Goal: Transaction & Acquisition: Purchase product/service

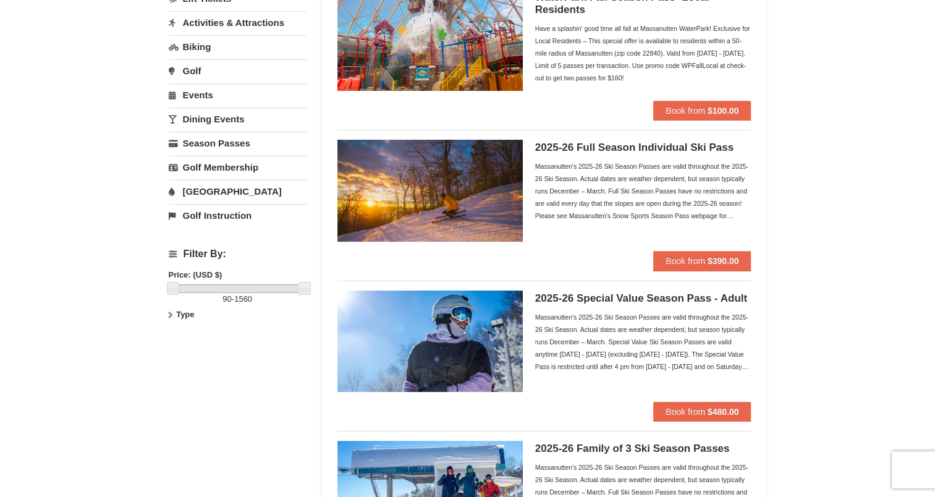
scroll to position [124, 0]
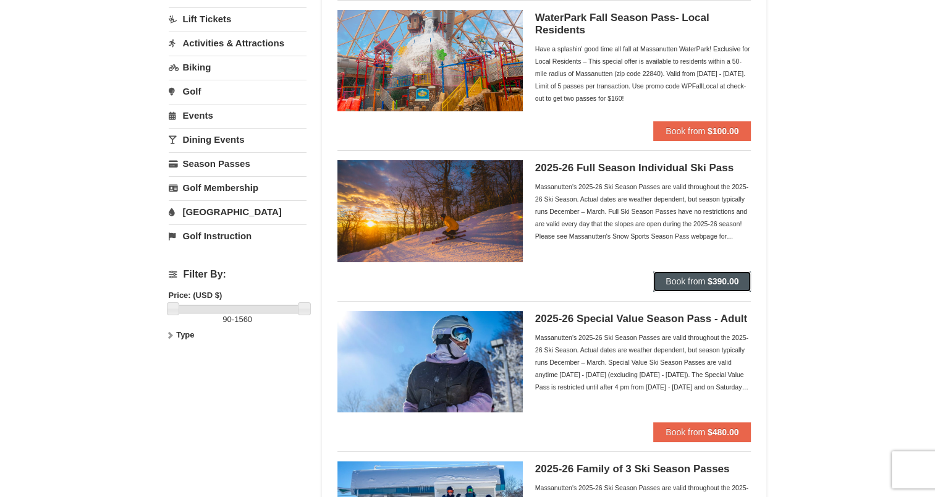
click at [696, 279] on span "Book from" at bounding box center [685, 281] width 40 height 10
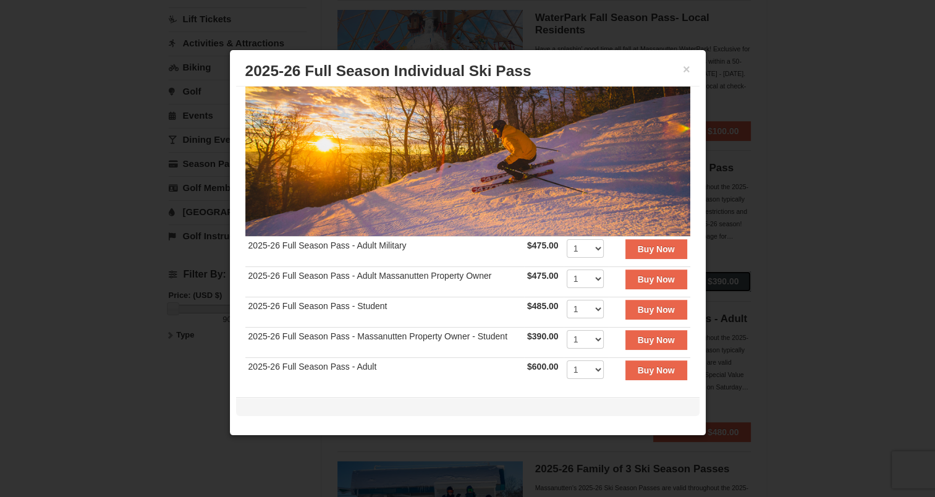
scroll to position [106, 0]
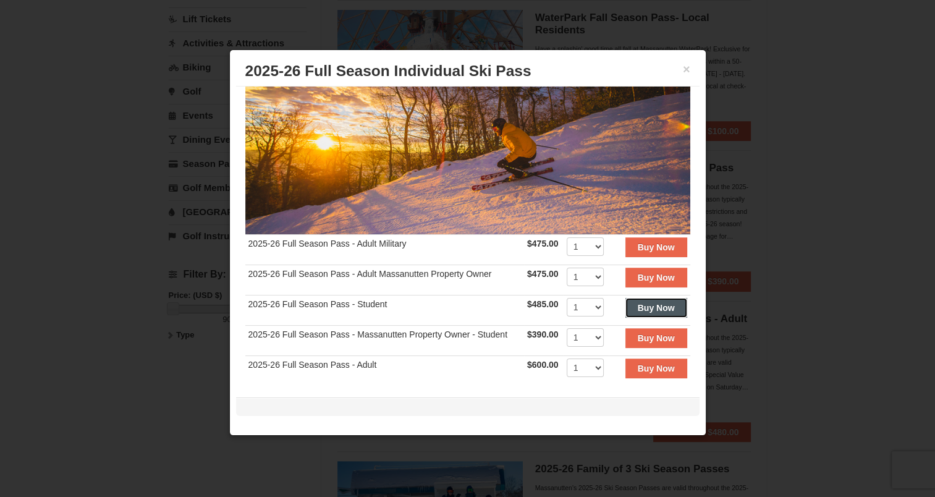
click at [639, 303] on strong "Buy Now" at bounding box center [655, 308] width 37 height 10
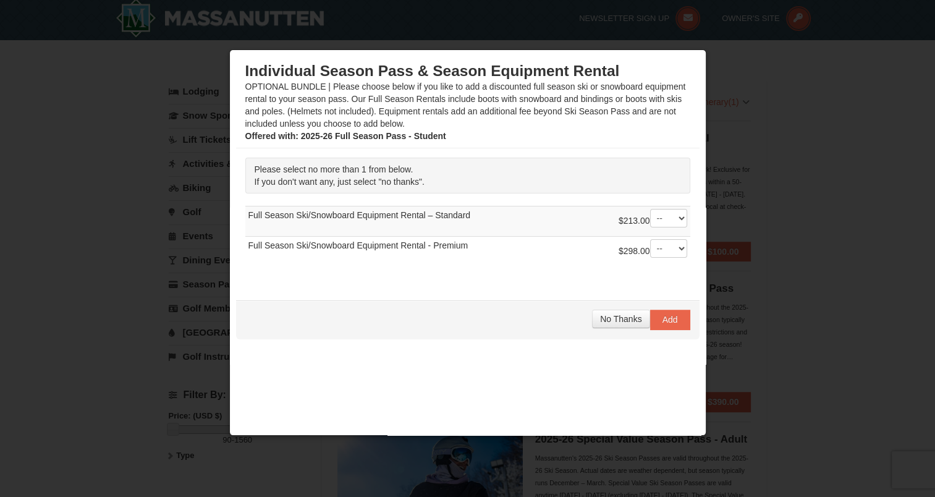
scroll to position [4, 0]
click at [672, 246] on select "-- 01" at bounding box center [668, 248] width 37 height 19
select select "1"
click at [650, 239] on select "-- 01" at bounding box center [668, 248] width 37 height 19
click at [662, 319] on span "Add" at bounding box center [669, 319] width 15 height 10
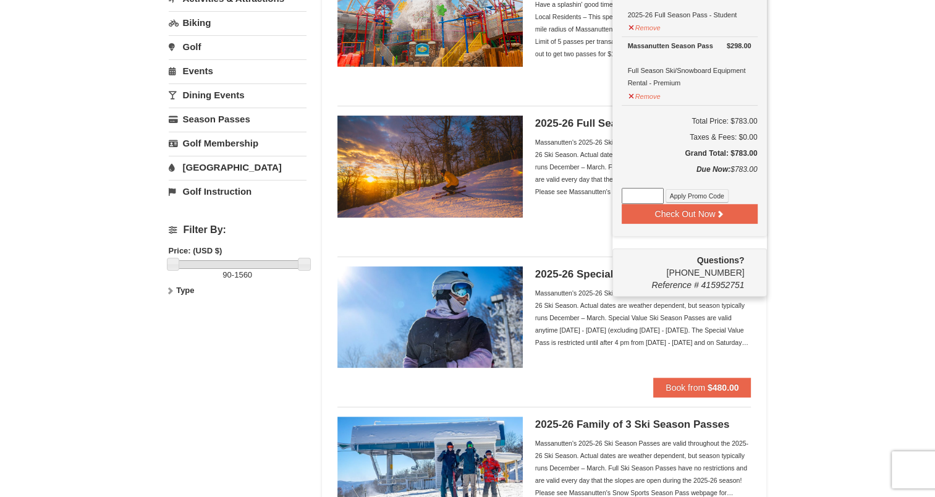
scroll to position [189, 0]
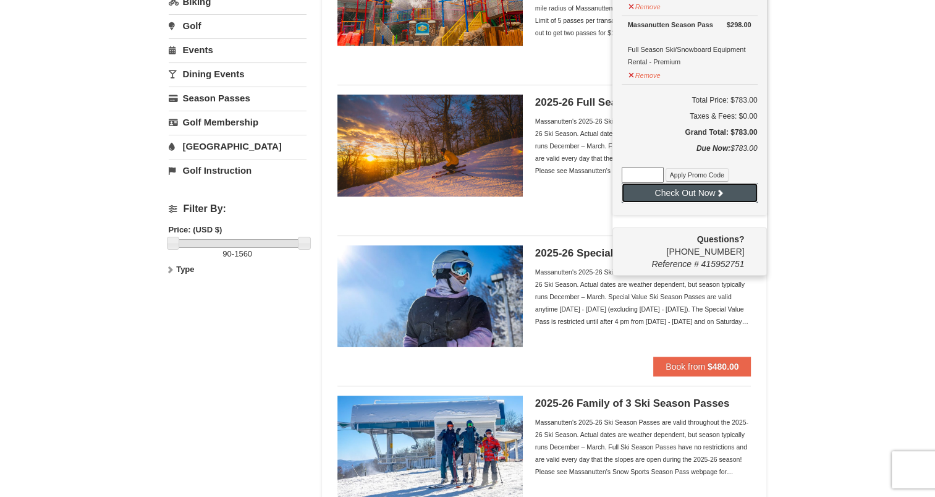
click at [692, 192] on button "Check Out Now" at bounding box center [689, 193] width 136 height 20
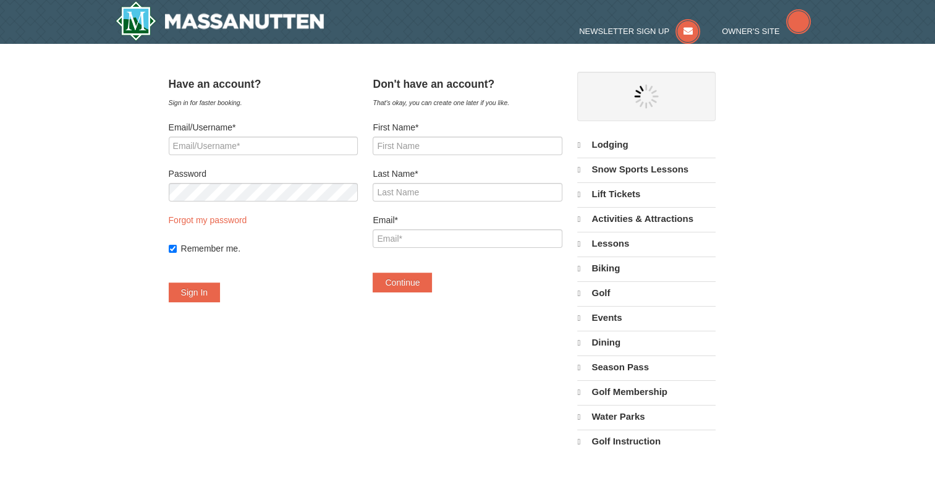
select select "9"
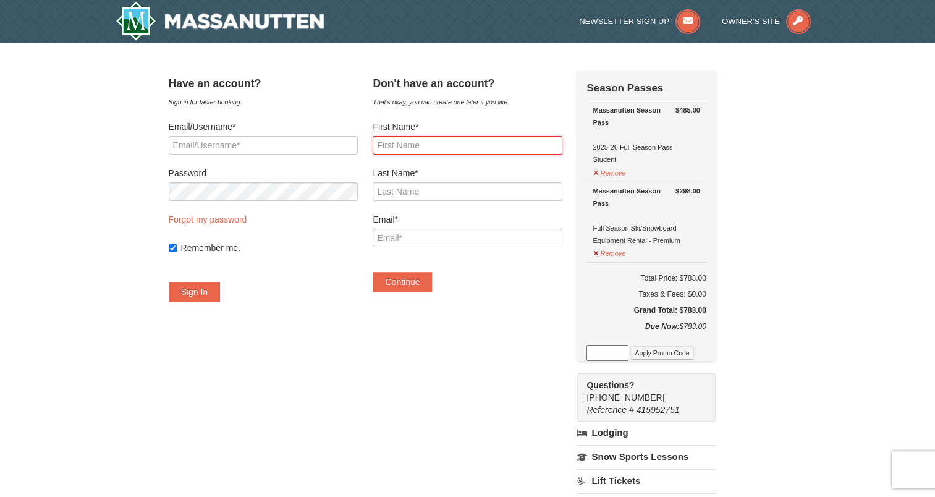
click at [434, 147] on input "First Name*" at bounding box center [466, 145] width 189 height 19
click at [405, 143] on input "First Name*" at bounding box center [466, 145] width 189 height 19
type input "Simran"
click at [403, 188] on input "Last Name*" at bounding box center [466, 191] width 189 height 19
type input "Ratra"
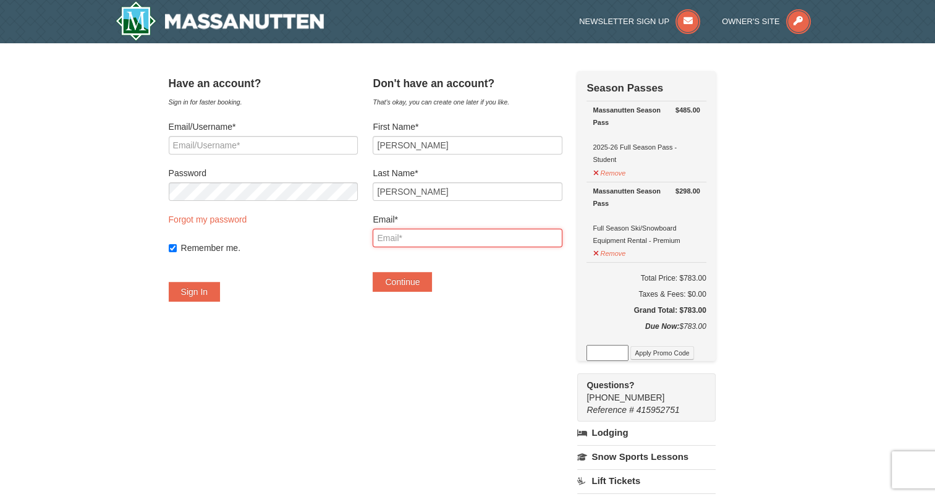
click at [401, 236] on input "Email*" at bounding box center [466, 238] width 189 height 19
type input "sratra02@gmail.com"
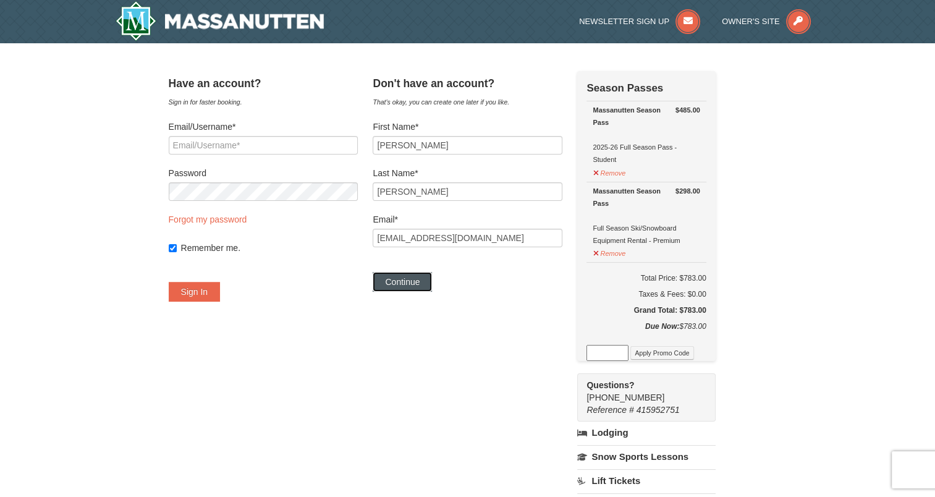
click at [421, 279] on button "Continue" at bounding box center [401, 282] width 59 height 20
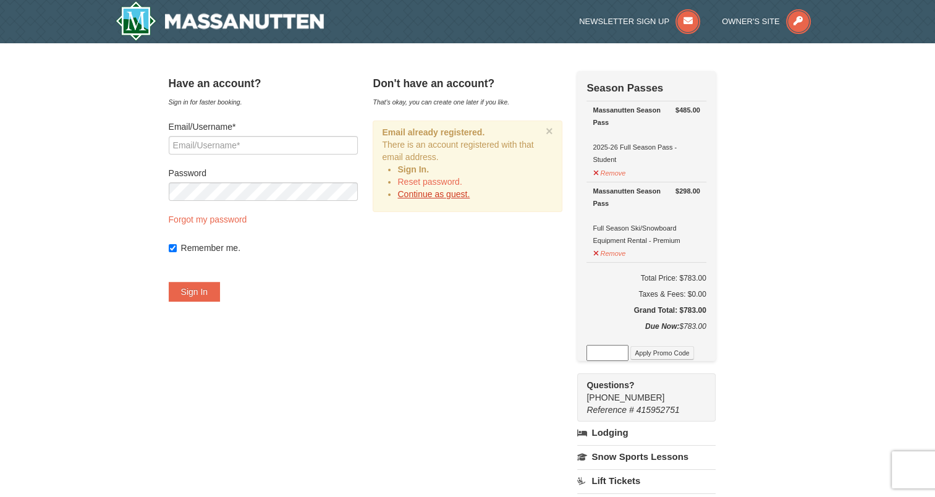
click at [465, 198] on link "Continue as guest." at bounding box center [433, 194] width 72 height 10
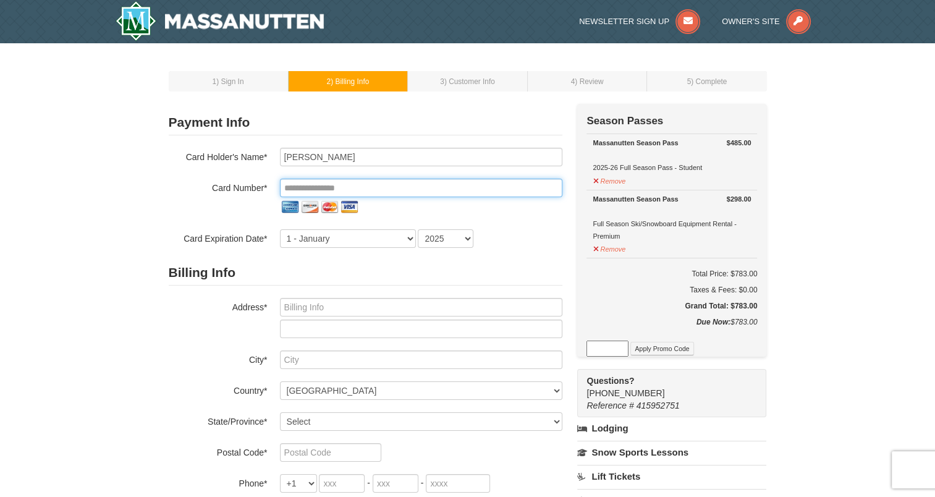
click at [319, 188] on input "tel" at bounding box center [421, 188] width 282 height 19
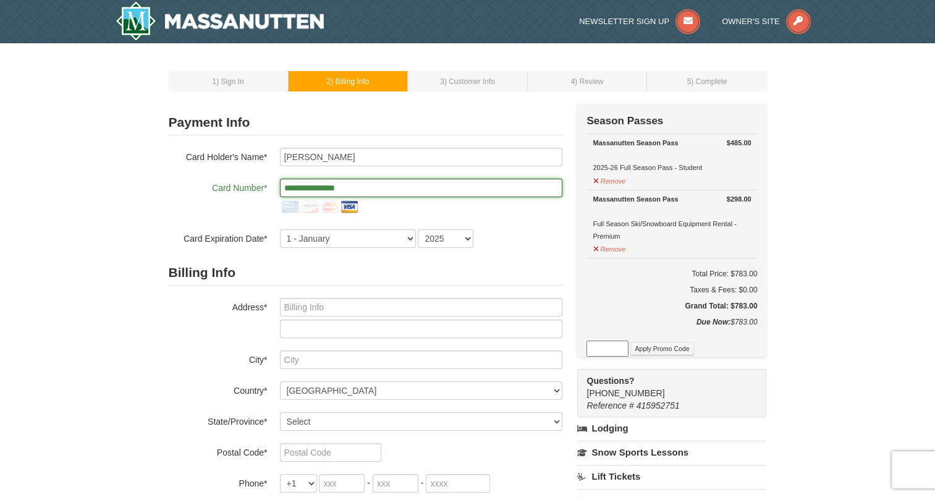
type input "**********"
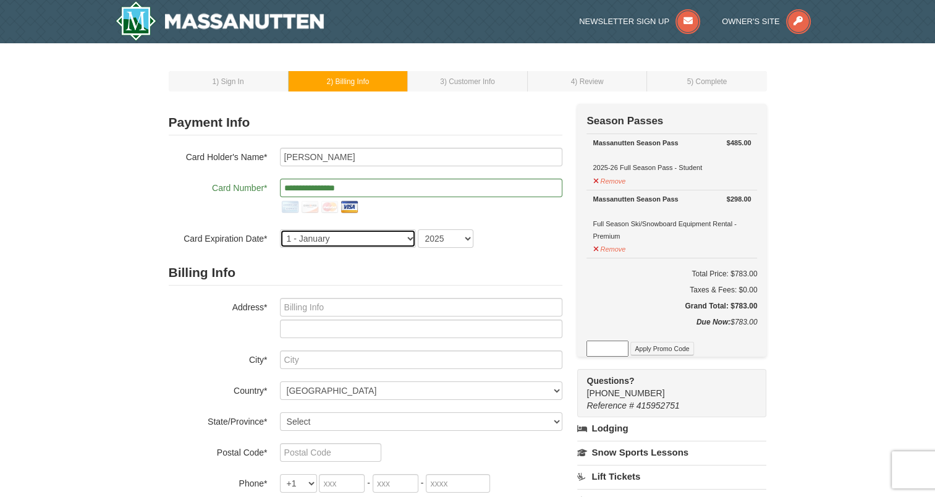
click at [382, 237] on select "1 - January 2 - February 3 - March 4 - April 5 - May 6 - June 7 - July 8 - Augu…" at bounding box center [348, 238] width 136 height 19
select select "8"
click at [280, 229] on select "1 - January 2 - February 3 - March 4 - April 5 - May 6 - June 7 - July 8 - Augu…" at bounding box center [348, 238] width 136 height 19
click at [442, 235] on select "2025 2026 2027 2028 2029 2030 2031 2032 2033 2034" at bounding box center [446, 238] width 56 height 19
select select "2030"
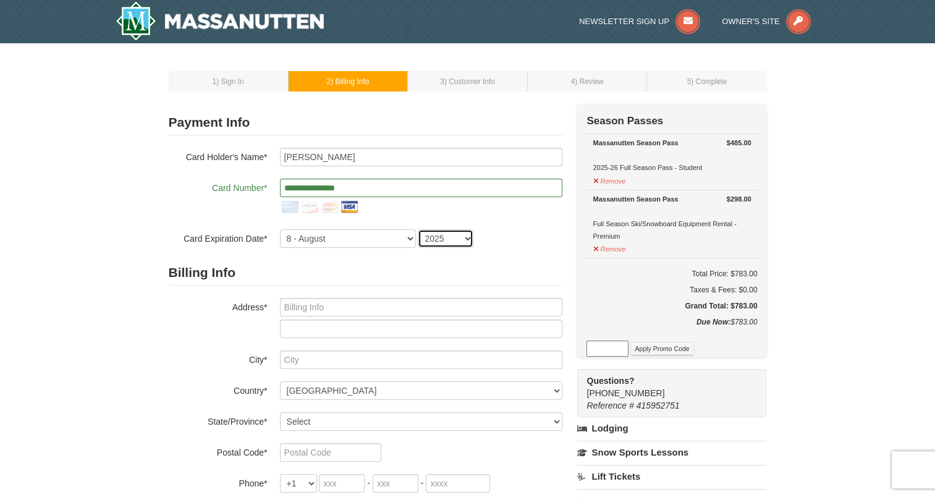
click at [418, 229] on select "2025 2026 2027 2028 2029 2030 2031 2032 2033 2034" at bounding box center [446, 238] width 56 height 19
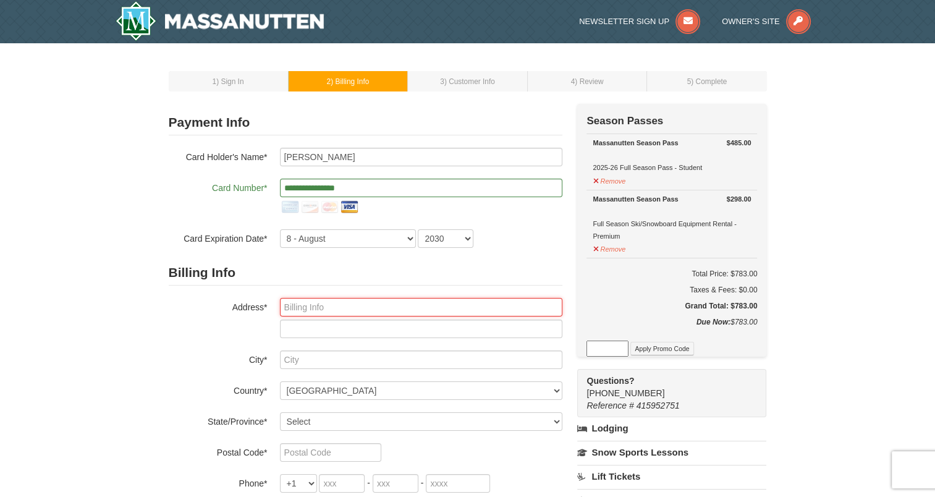
click at [315, 306] on input "text" at bounding box center [421, 307] width 282 height 19
type input "1855 Saint Francis St Apt 712"
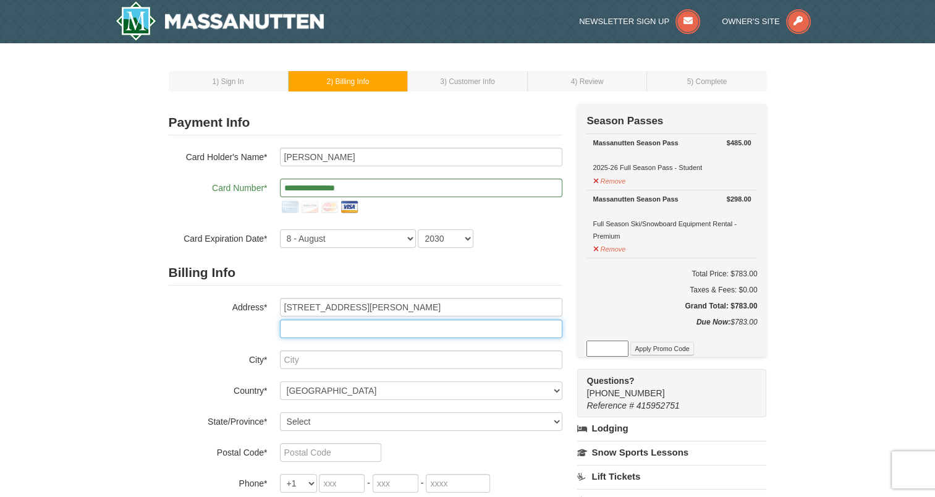
type input "Apt 712"
type input "Reston"
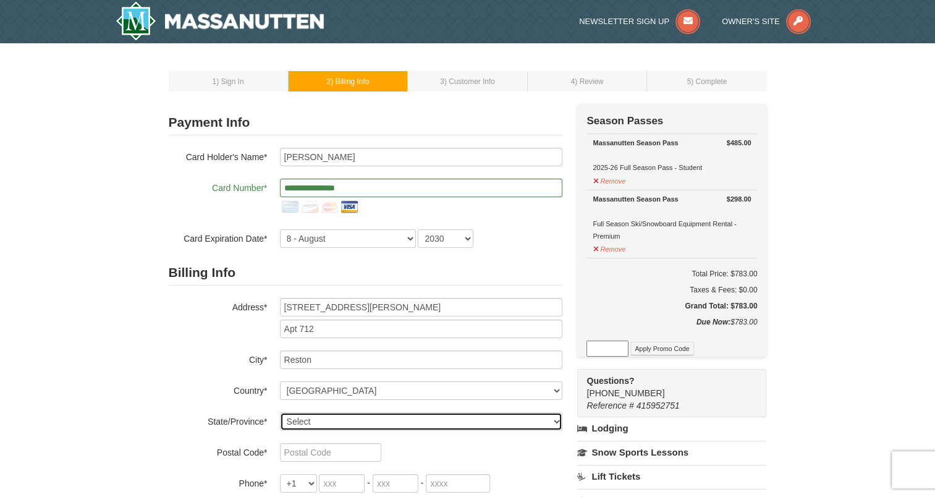
select select "VA"
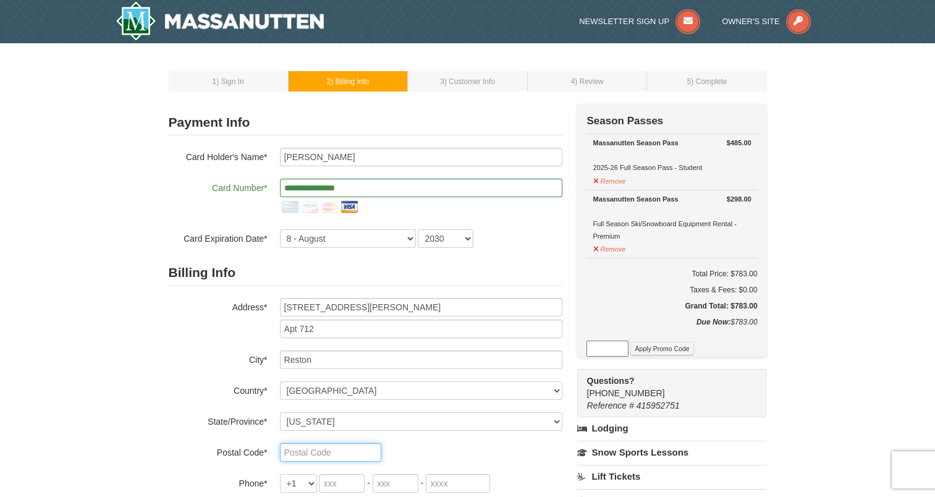
type input "20190"
type input "703"
type input "399"
type input "5385"
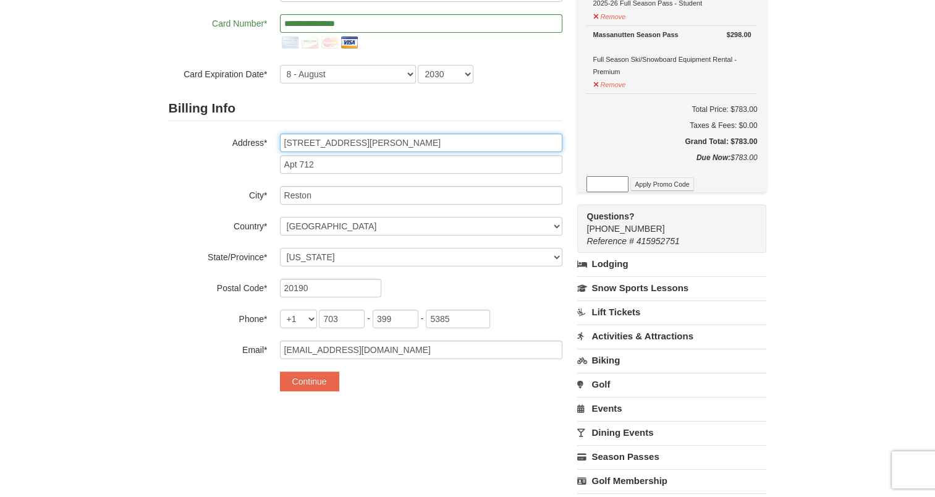
scroll to position [185, 0]
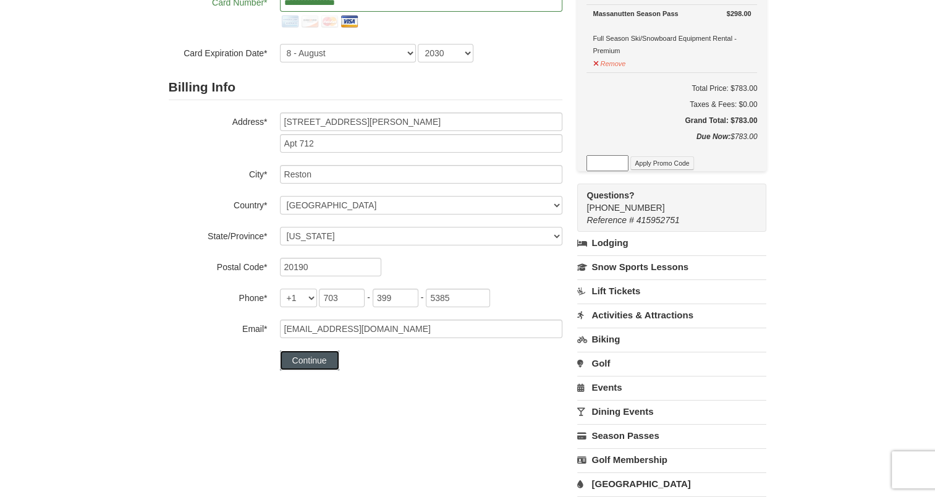
click at [308, 359] on button "Continue" at bounding box center [309, 360] width 59 height 20
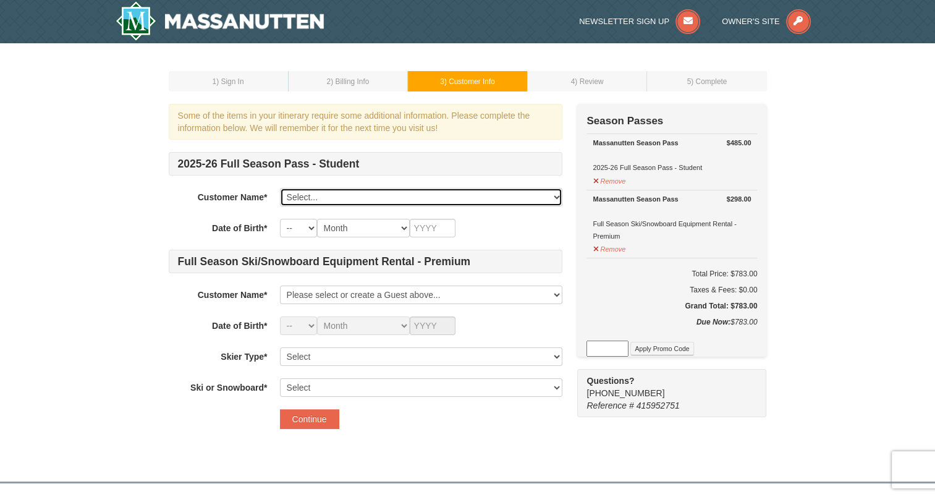
click at [305, 195] on select "Select... Simran Ratra Add New..." at bounding box center [421, 197] width 282 height 19
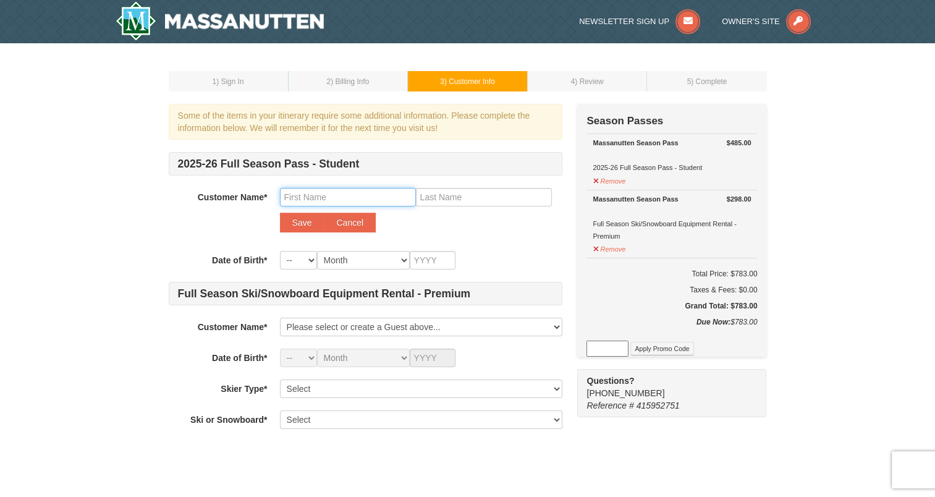
click at [336, 200] on input "text" at bounding box center [348, 197] width 136 height 19
type input "Mischa"
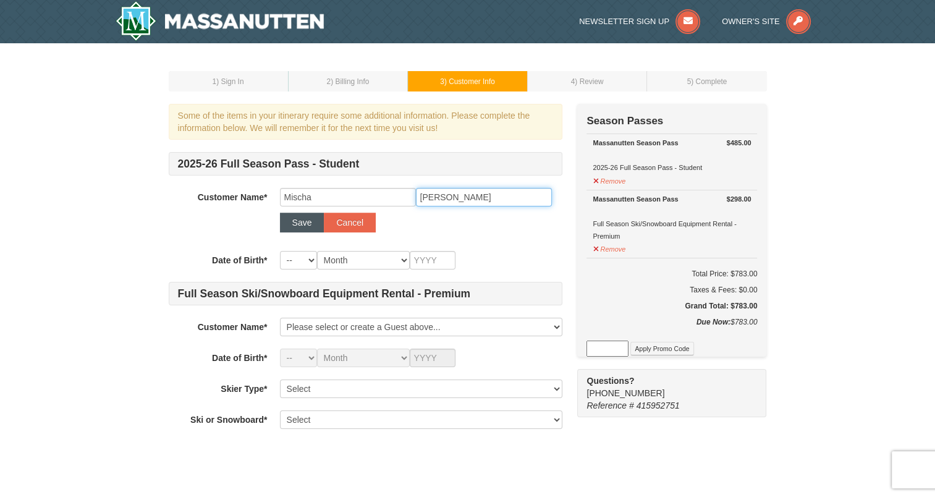
type input "Bowman"
click at [302, 225] on button "Save" at bounding box center [302, 222] width 44 height 20
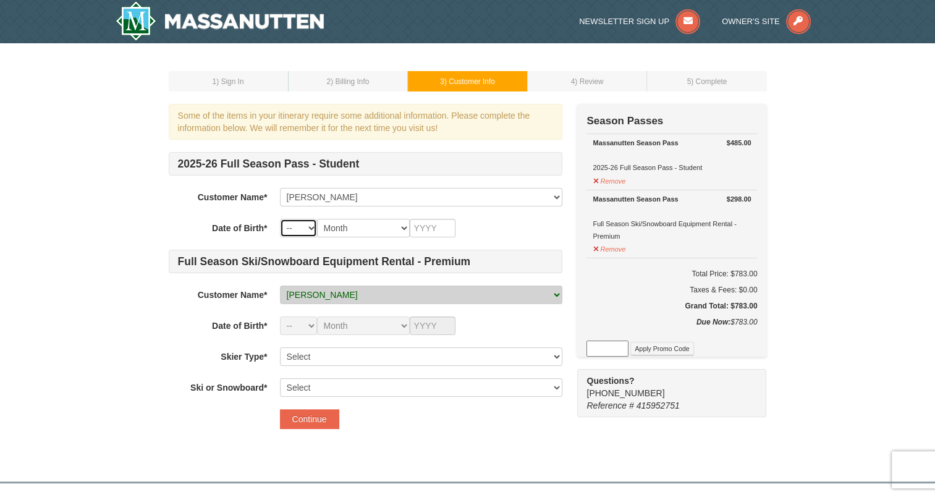
click at [302, 230] on select "-- 01 02 03 04 05 06 07 08 09 10 11 12 13 14 15 16 17 18 19 20 21 22 23 24 25 2…" at bounding box center [298, 228] width 37 height 19
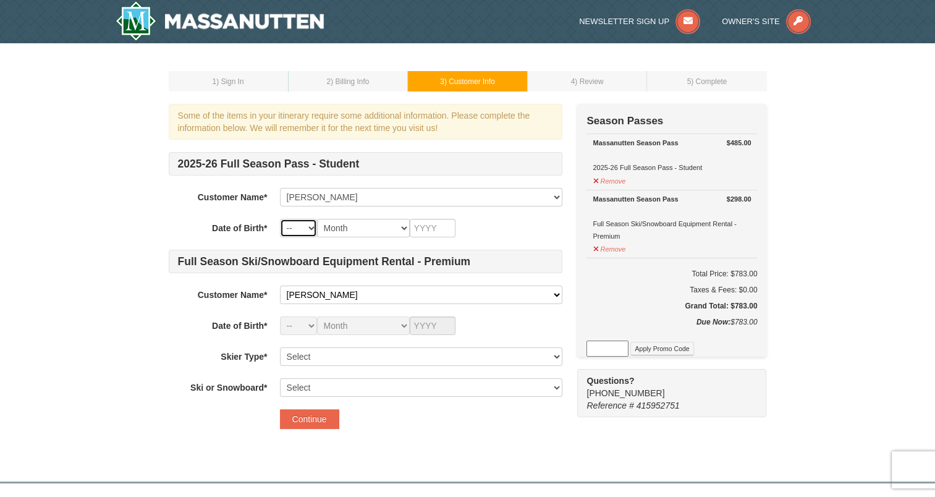
select select "09"
click at [280, 219] on select "-- 01 02 03 04 05 06 07 08 09 10 11 12 13 14 15 16 17 18 19 20 21 22 23 24 25 2…" at bounding box center [298, 228] width 37 height 19
select select "09"
click at [346, 225] on select "Month January February March April May June July August September October Novem…" at bounding box center [363, 228] width 93 height 19
click at [311, 227] on select "-- 01 02 03 04 05 06 07 08 09 10 11 12 13 14 15 16 17 18 19 20 21 22 23 24 25 2…" at bounding box center [298, 228] width 37 height 19
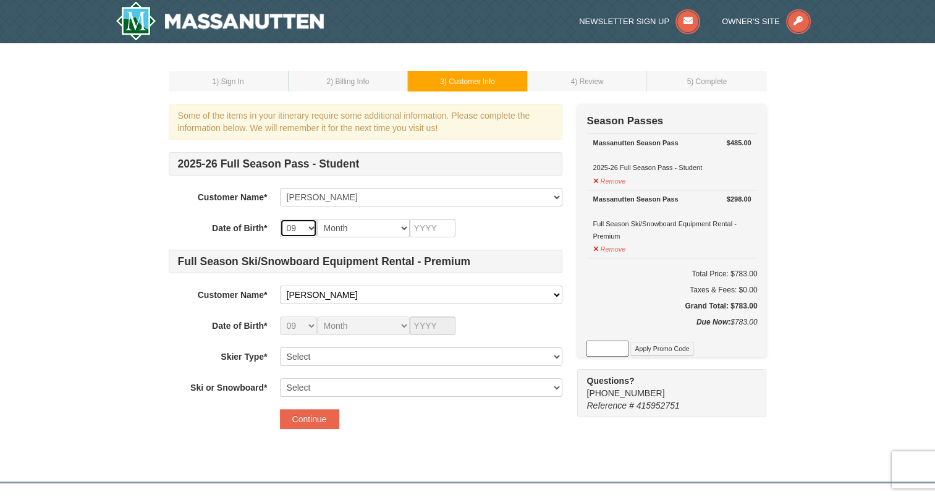
select select "12"
click at [280, 219] on select "-- 01 02 03 04 05 06 07 08 09 10 11 12 13 14 15 16 17 18 19 20 21 22 23 24 25 2…" at bounding box center [298, 228] width 37 height 19
select select "12"
click at [365, 227] on select "Month January February March April May June July August September October Novem…" at bounding box center [363, 228] width 93 height 19
select select "08"
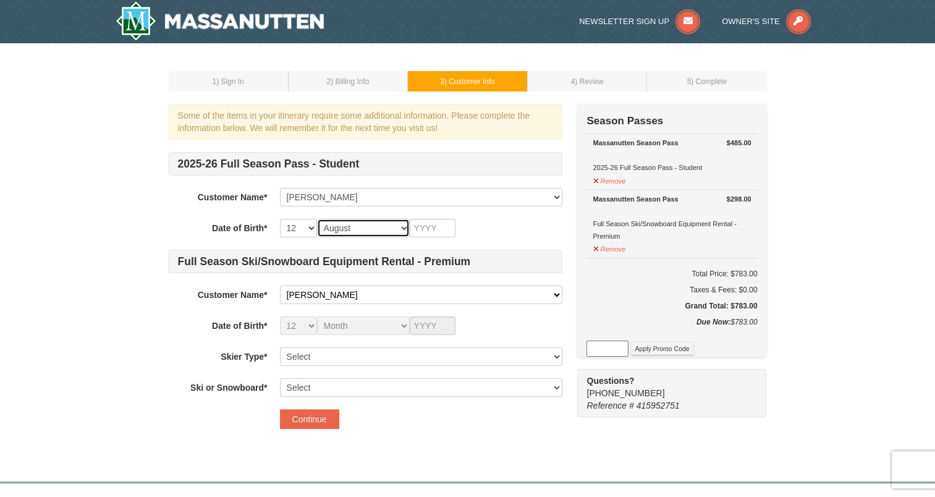
click at [317, 219] on select "Month January February March April May June July August September October Novem…" at bounding box center [363, 228] width 93 height 19
select select "08"
click at [356, 376] on div "2025-26 Full Season Pass - Student Customer Name* Select... Simran Ratra Mischa…" at bounding box center [365, 274] width 393 height 245
click at [363, 227] on select "Month January February March April May June July August September October Novem…" at bounding box center [363, 228] width 93 height 19
select select "09"
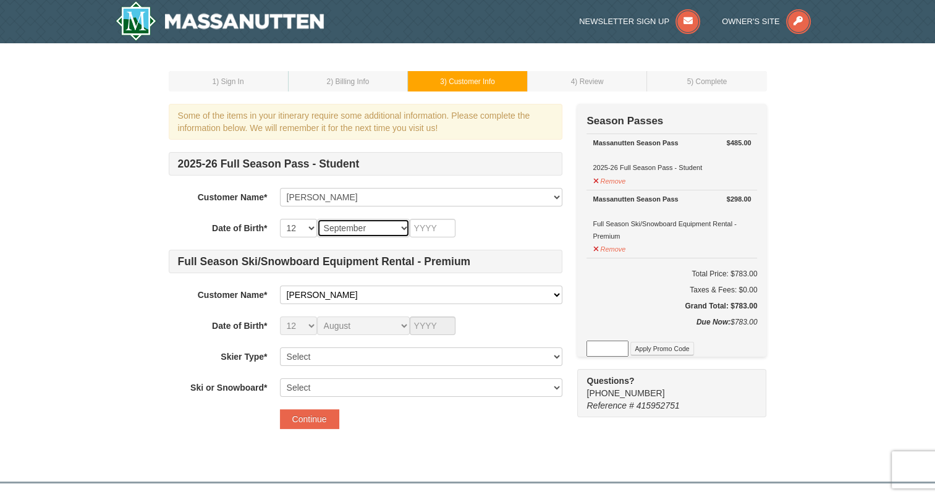
click at [317, 219] on select "Month January February March April May June July August September October Novem…" at bounding box center [363, 228] width 93 height 19
select select "09"
click at [430, 226] on input "text" at bounding box center [433, 228] width 46 height 19
type input "2"
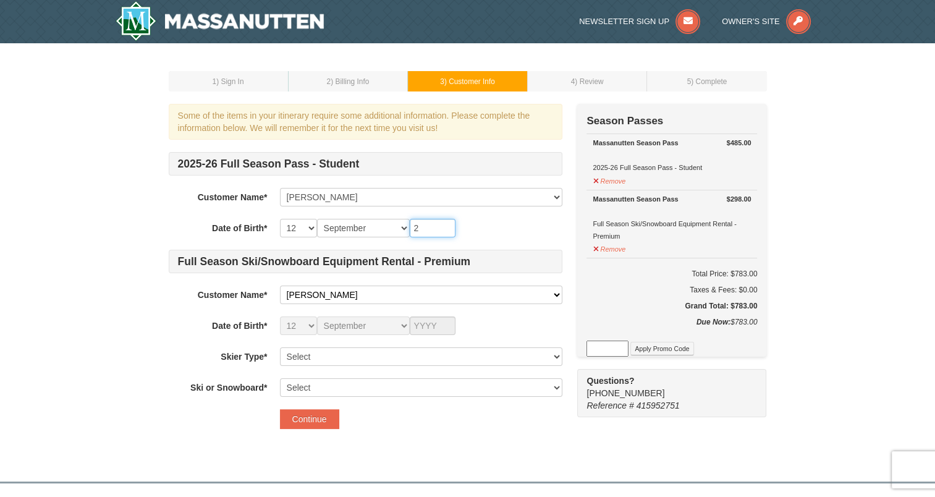
type input "2"
type input "20"
type input "200"
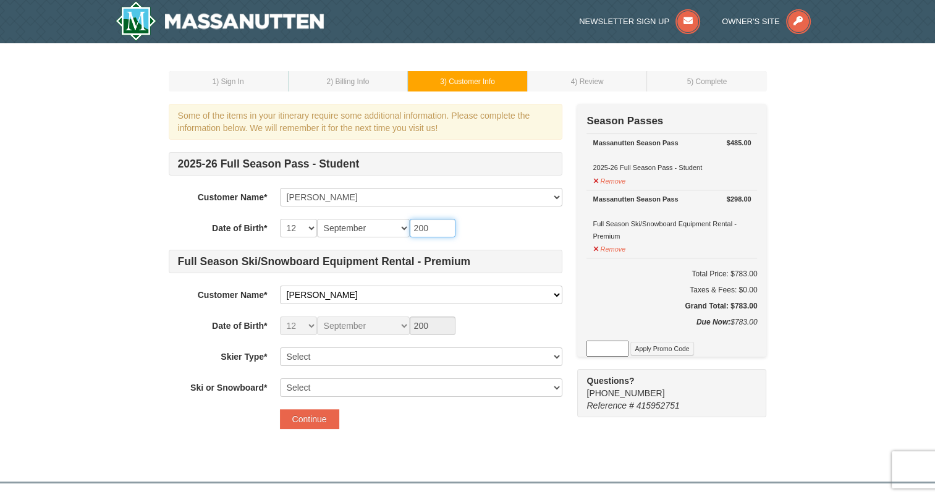
type input "2007"
click at [319, 359] on select "Select Type I Type II Type III" at bounding box center [421, 356] width 282 height 19
select select "Type II"
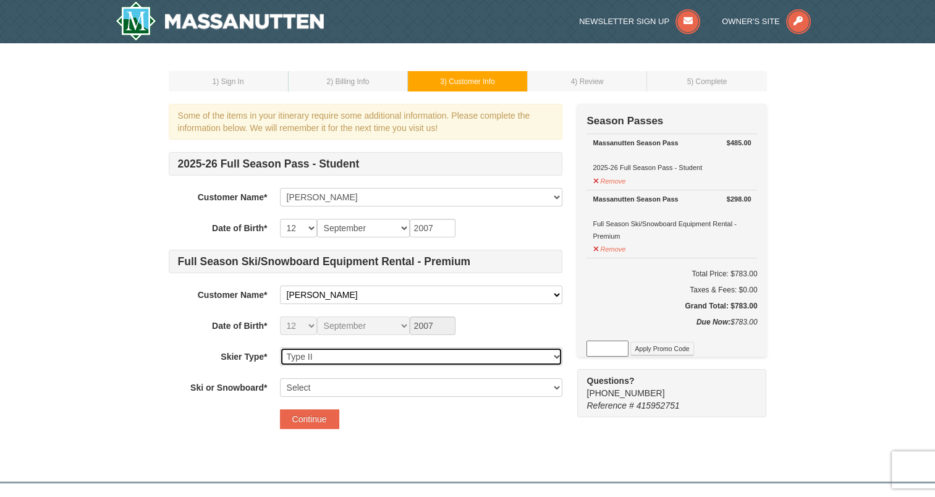
click at [280, 347] on select "Select Type I Type II Type III" at bounding box center [421, 356] width 282 height 19
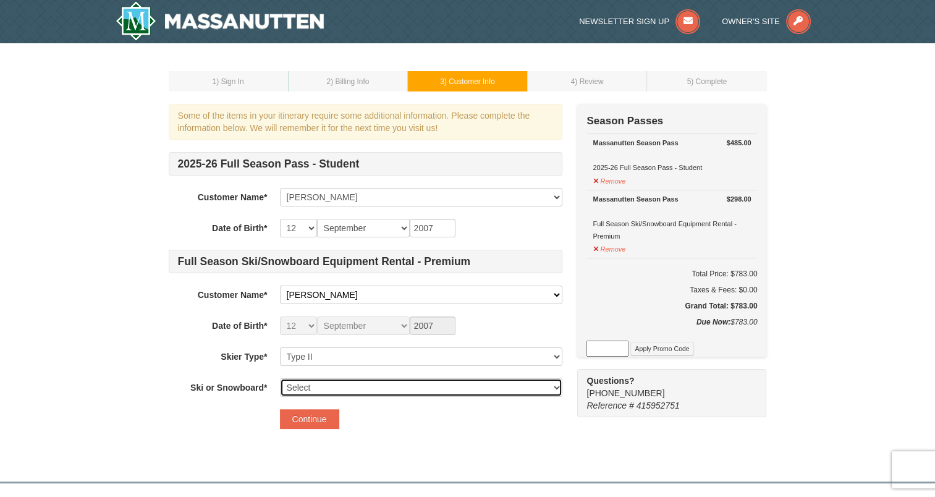
click at [324, 384] on select "Select Ski Snowboard" at bounding box center [421, 387] width 282 height 19
select select "Snowboard"
click at [280, 378] on select "Select Ski Snowboard" at bounding box center [421, 387] width 282 height 19
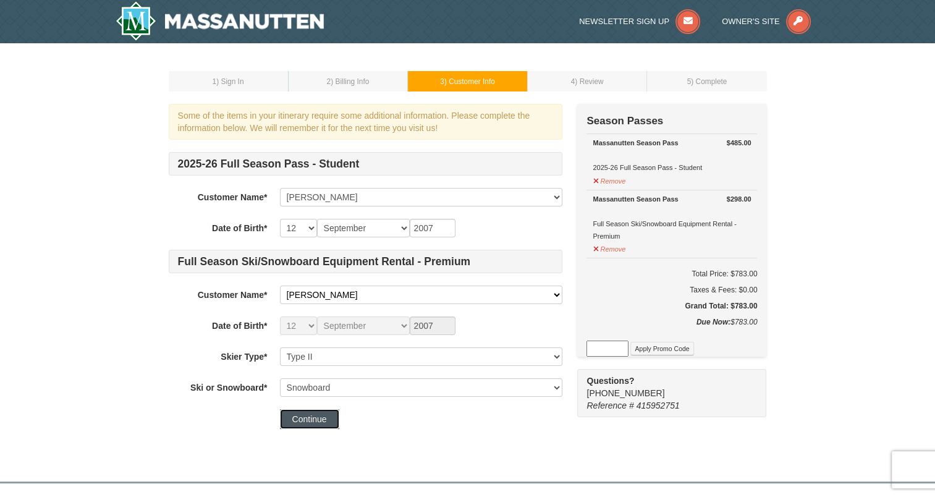
click at [314, 416] on button "Continue" at bounding box center [309, 419] width 59 height 20
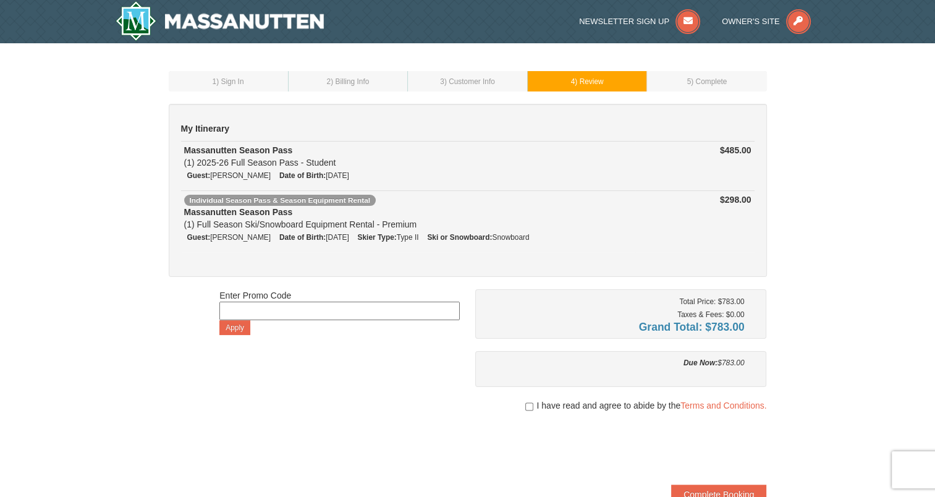
scroll to position [62, 0]
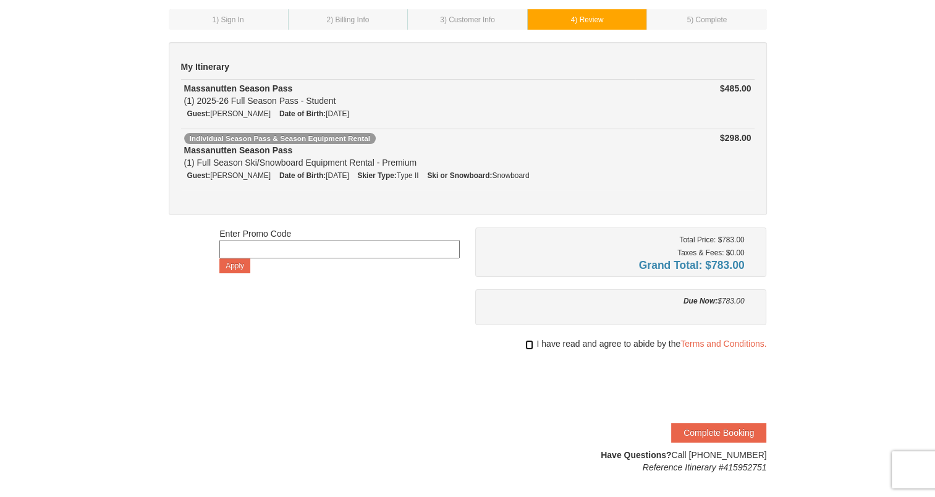
click at [527, 344] on input "checkbox" at bounding box center [529, 345] width 8 height 10
checkbox input "true"
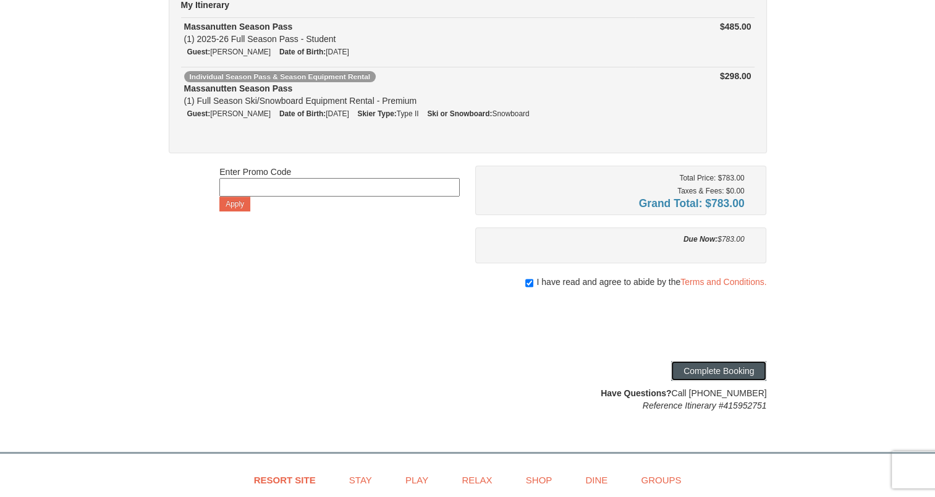
click at [709, 367] on button "Complete Booking" at bounding box center [718, 371] width 95 height 20
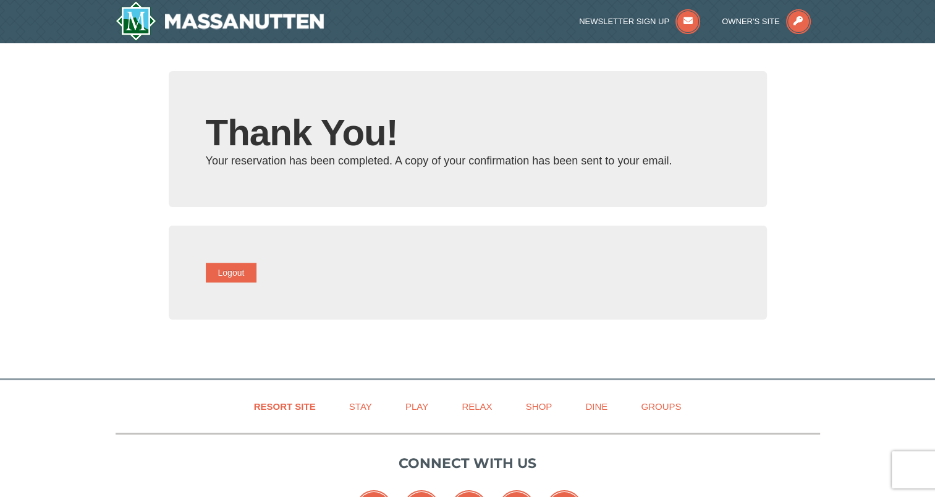
type input "[EMAIL_ADDRESS][DOMAIN_NAME]"
